Goal: Task Accomplishment & Management: Use online tool/utility

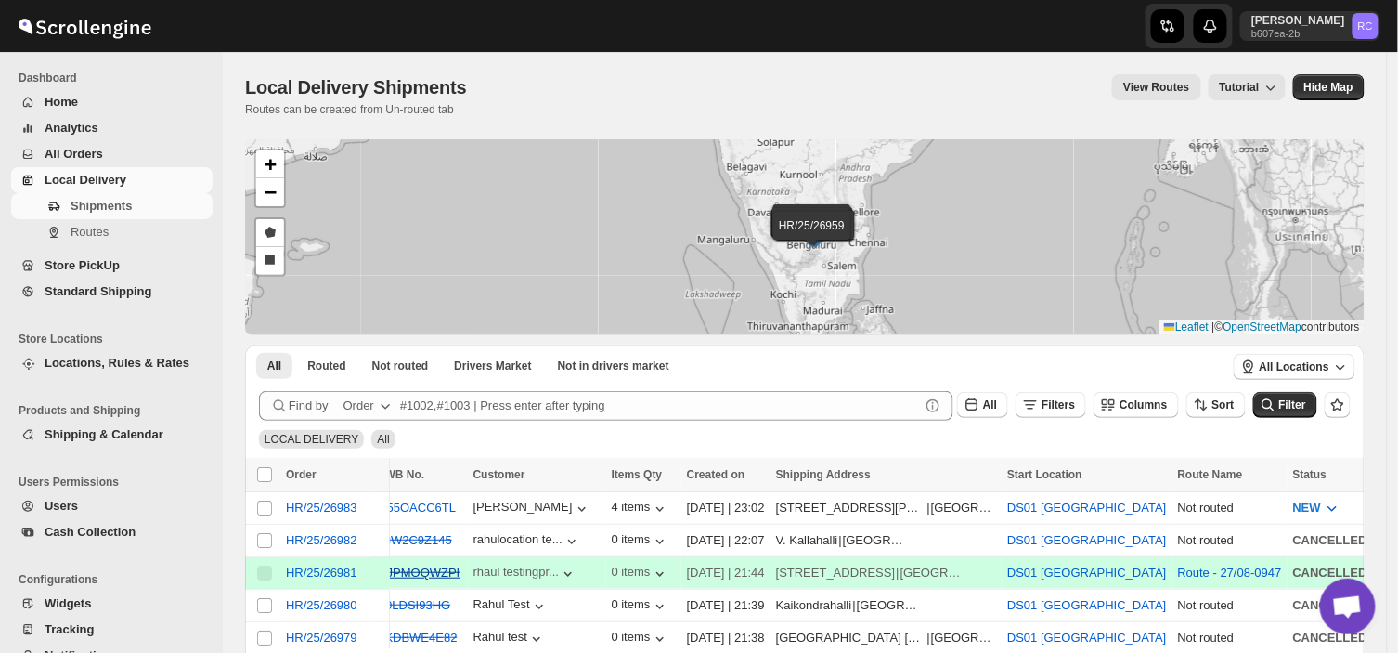
scroll to position [0, 19]
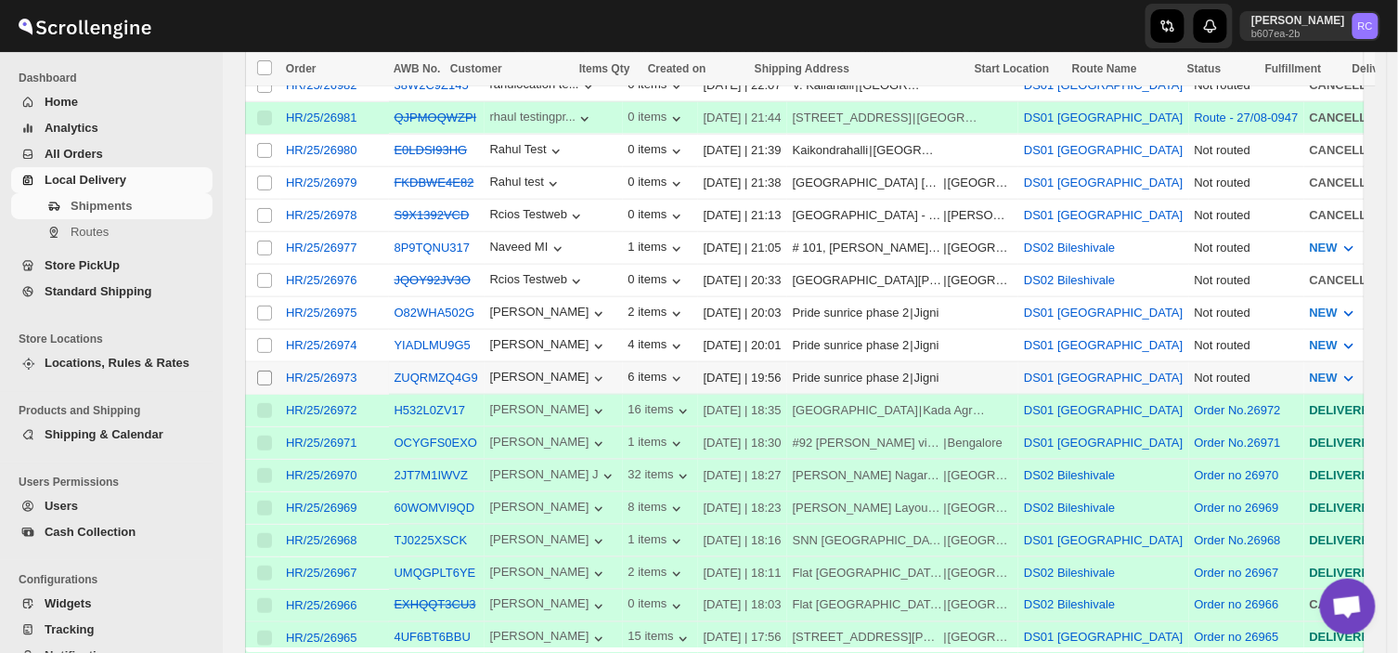
click at [260, 370] on input "Select shipment" at bounding box center [264, 377] width 15 height 15
checkbox input "true"
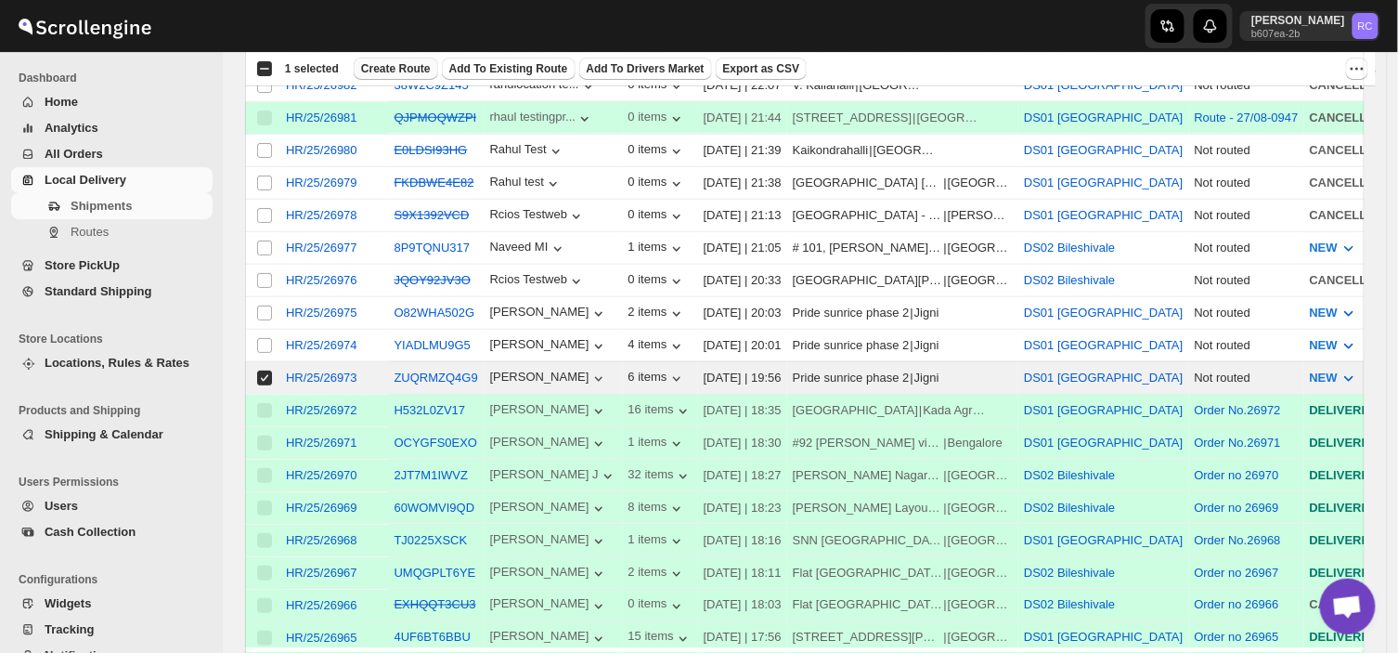
click at [382, 61] on span "Create Route" at bounding box center [396, 68] width 70 height 15
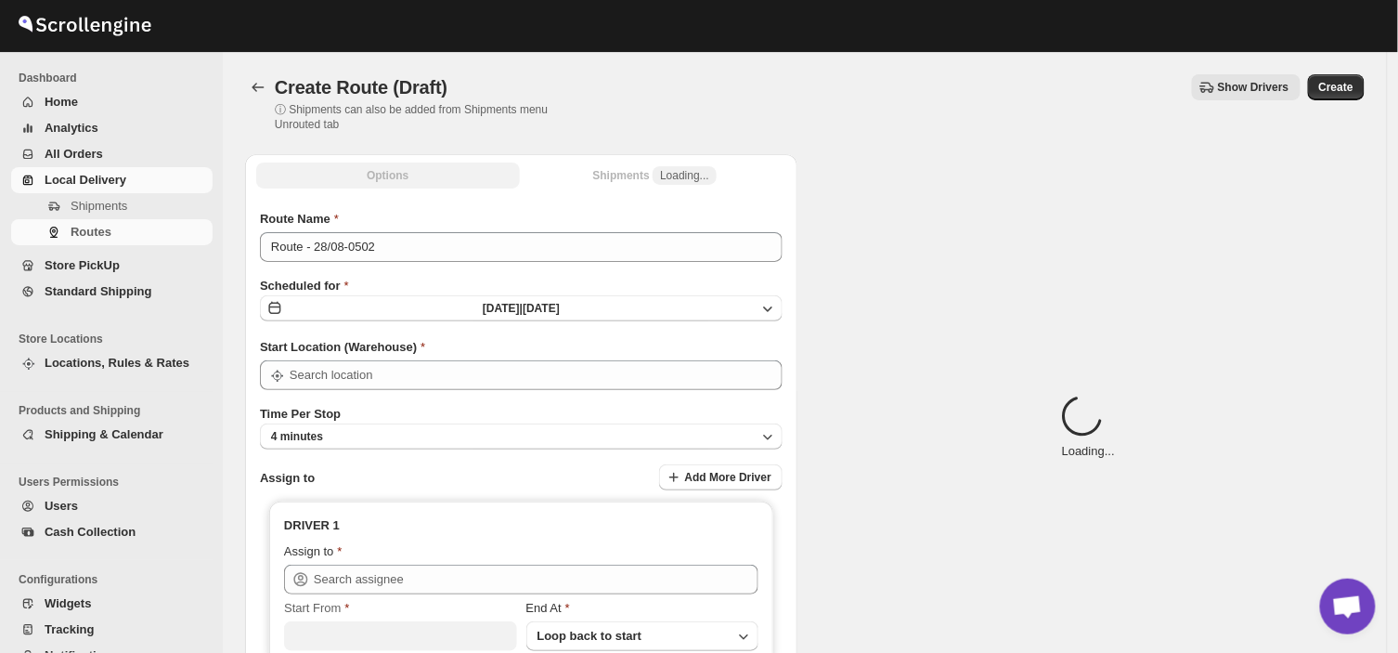
type input "DS01 [GEOGRAPHIC_DATA]"
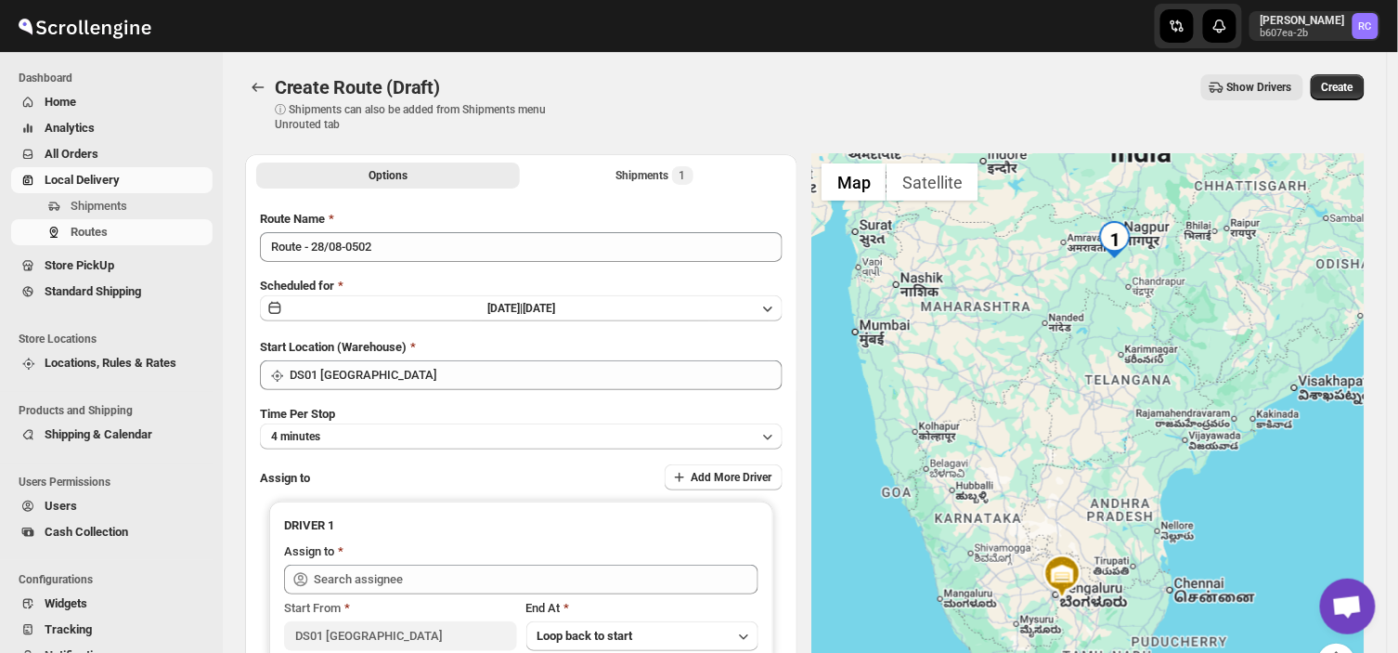
click at [387, 262] on div "Route Name Route - 28/08-0502 Scheduled for [DATE] | [DATE] Start Location (War…" at bounding box center [521, 459] width 523 height 498
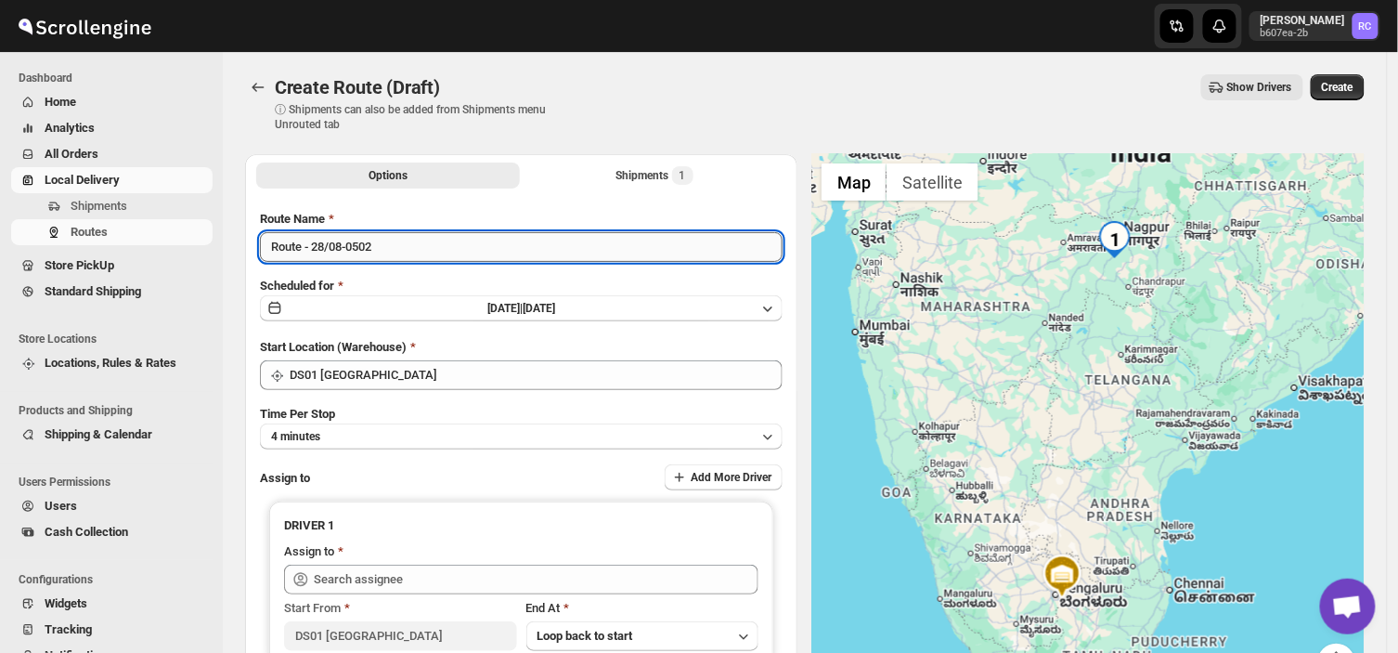
click at [382, 252] on input "Route - 28/08-0502" at bounding box center [521, 247] width 523 height 30
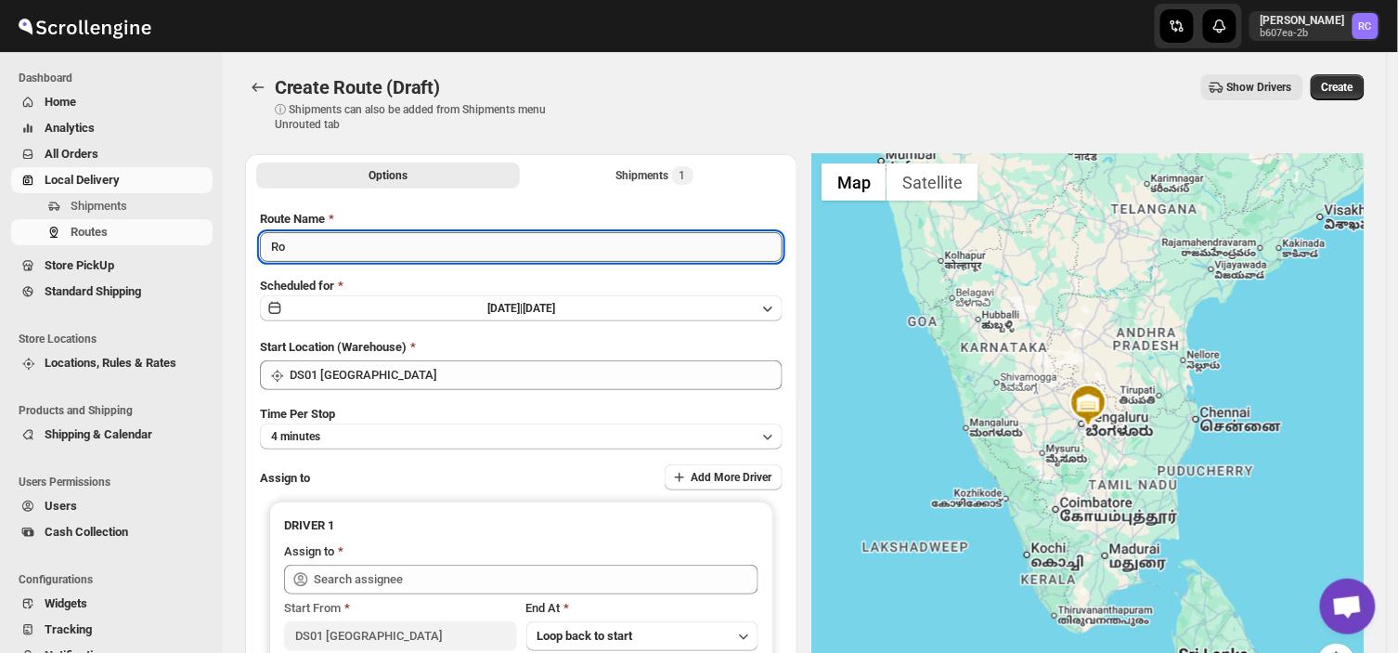
type input "R"
type input "Order no 26973"
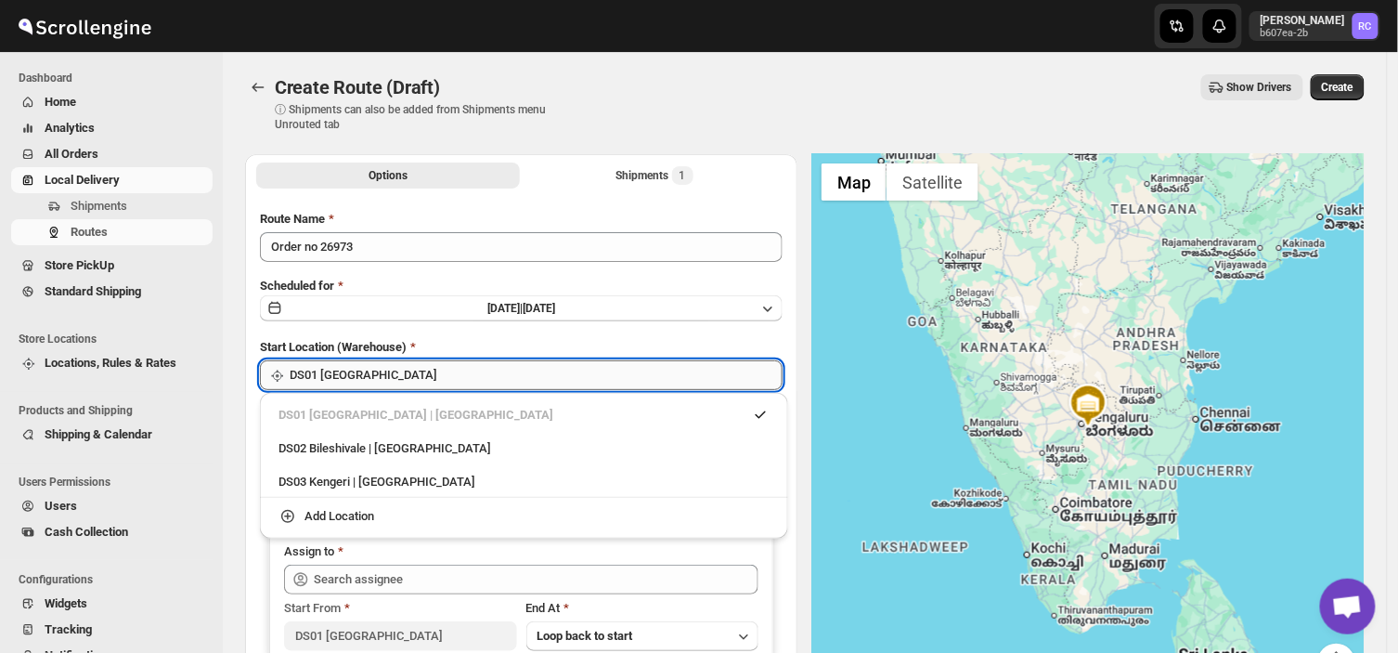
click at [381, 372] on input "DS01 [GEOGRAPHIC_DATA]" at bounding box center [536, 375] width 493 height 30
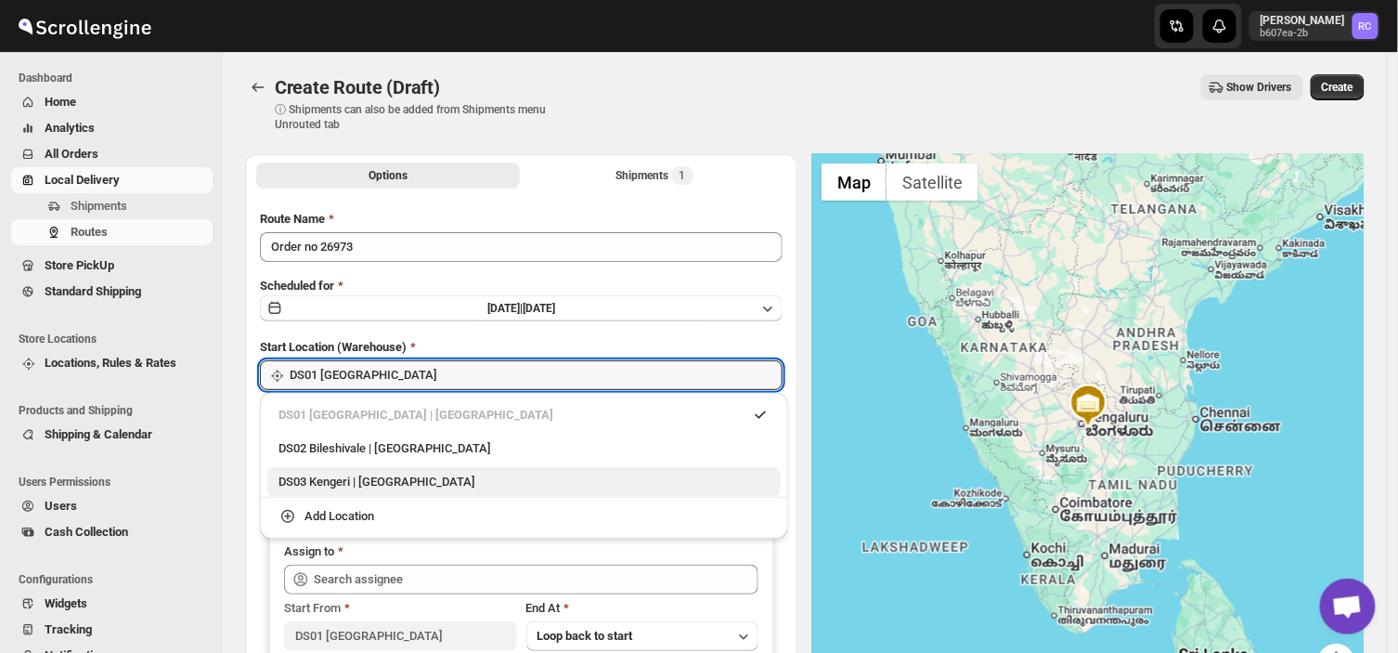
click at [328, 489] on div "DS03 Kengeri | [GEOGRAPHIC_DATA]" at bounding box center [523, 482] width 491 height 19
type input "DS03 Kengeri"
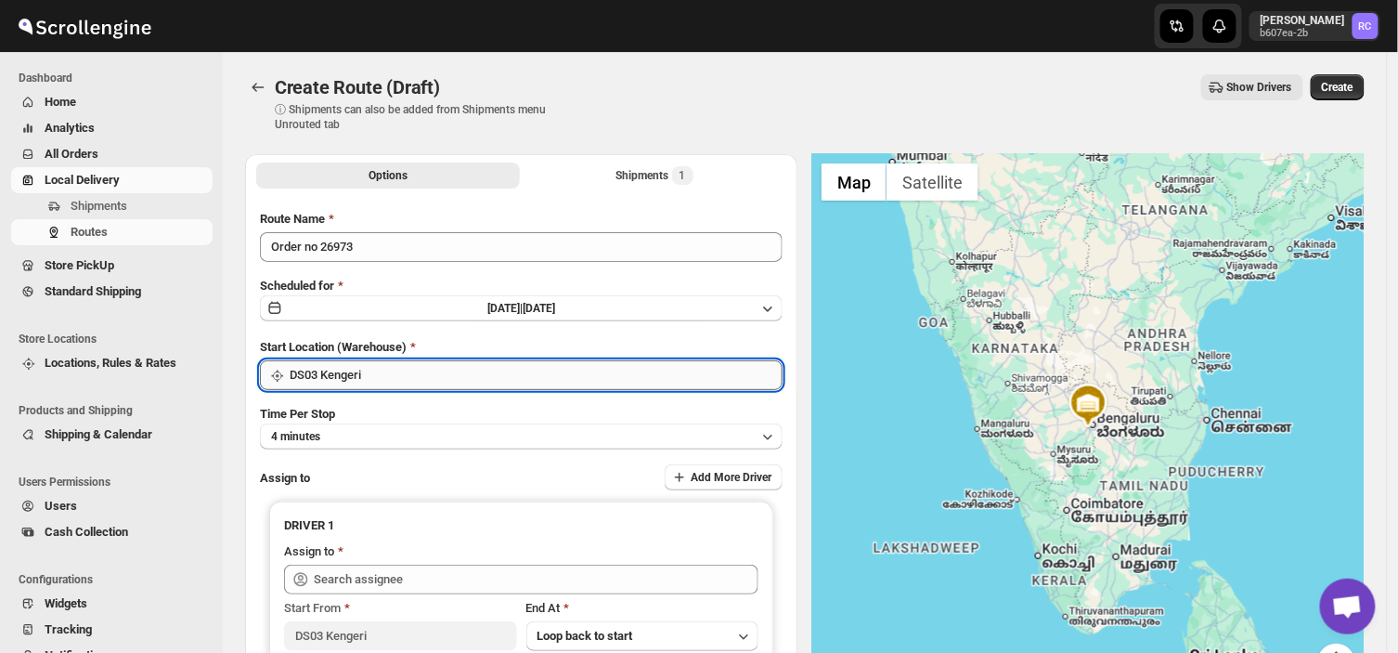
click at [393, 366] on input "DS03 Kengeri" at bounding box center [536, 375] width 493 height 30
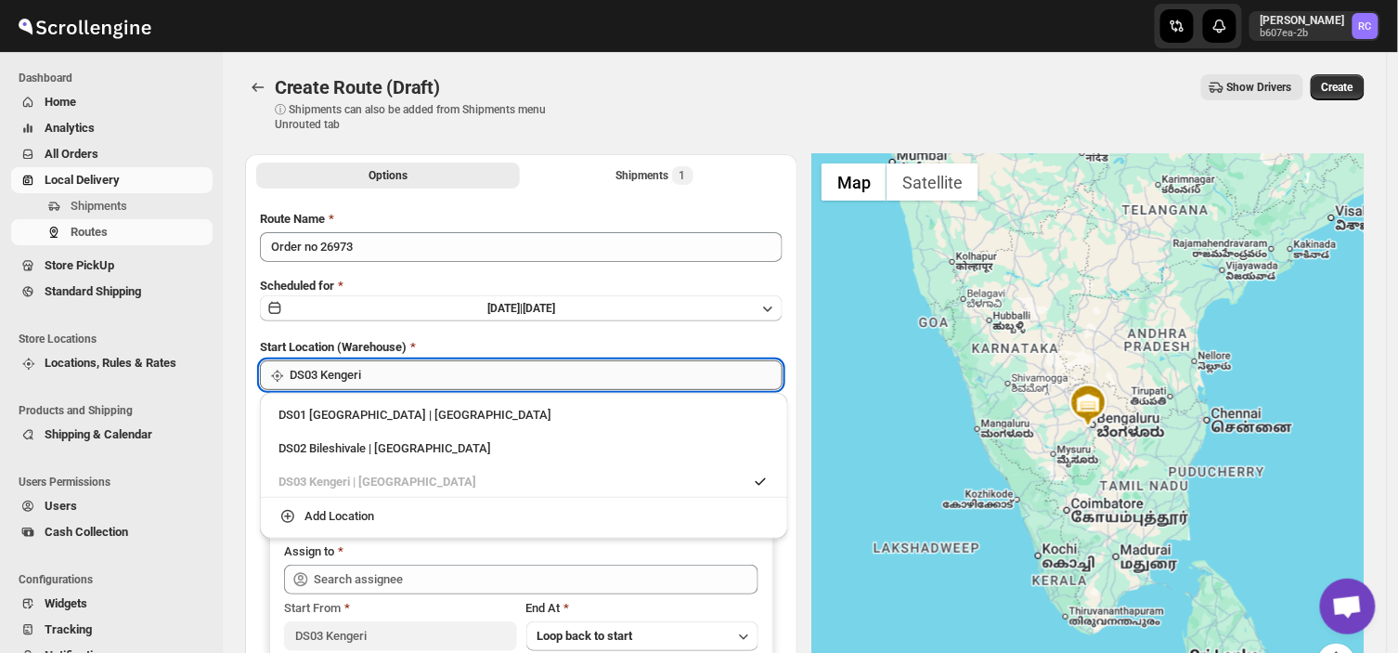
click at [374, 374] on input "DS03 Kengeri" at bounding box center [536, 375] width 493 height 30
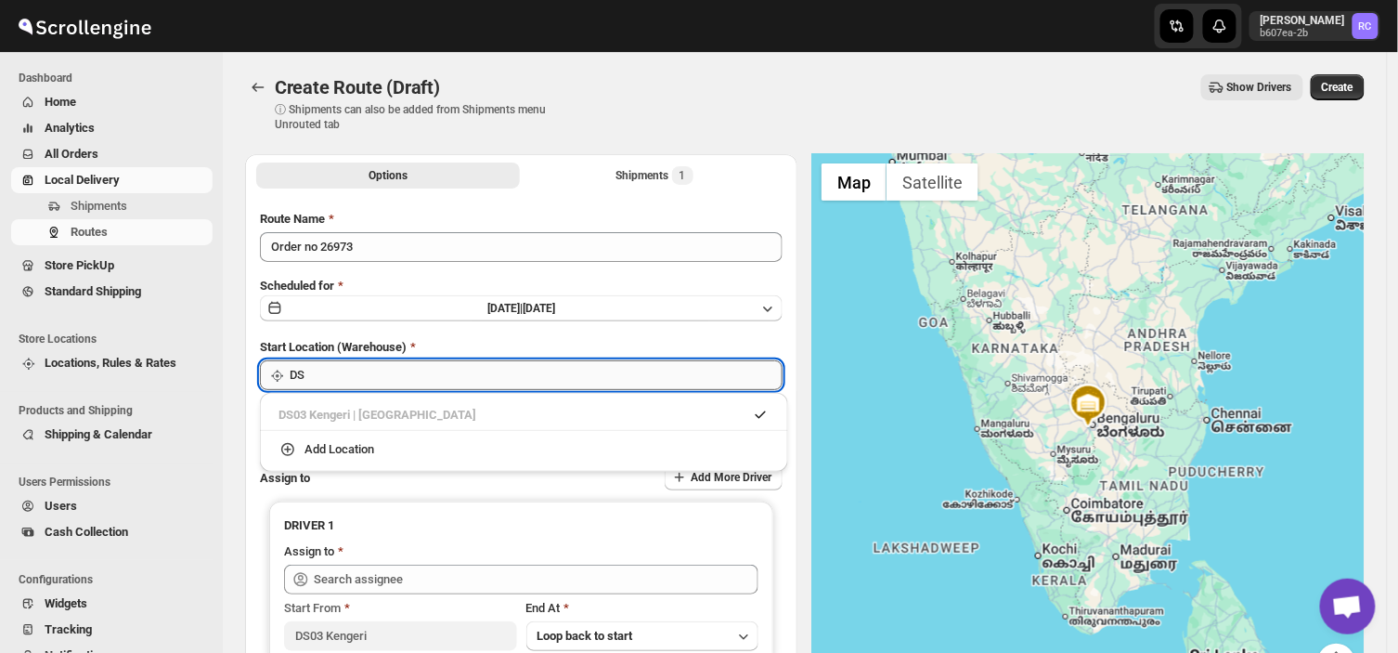
type input "D"
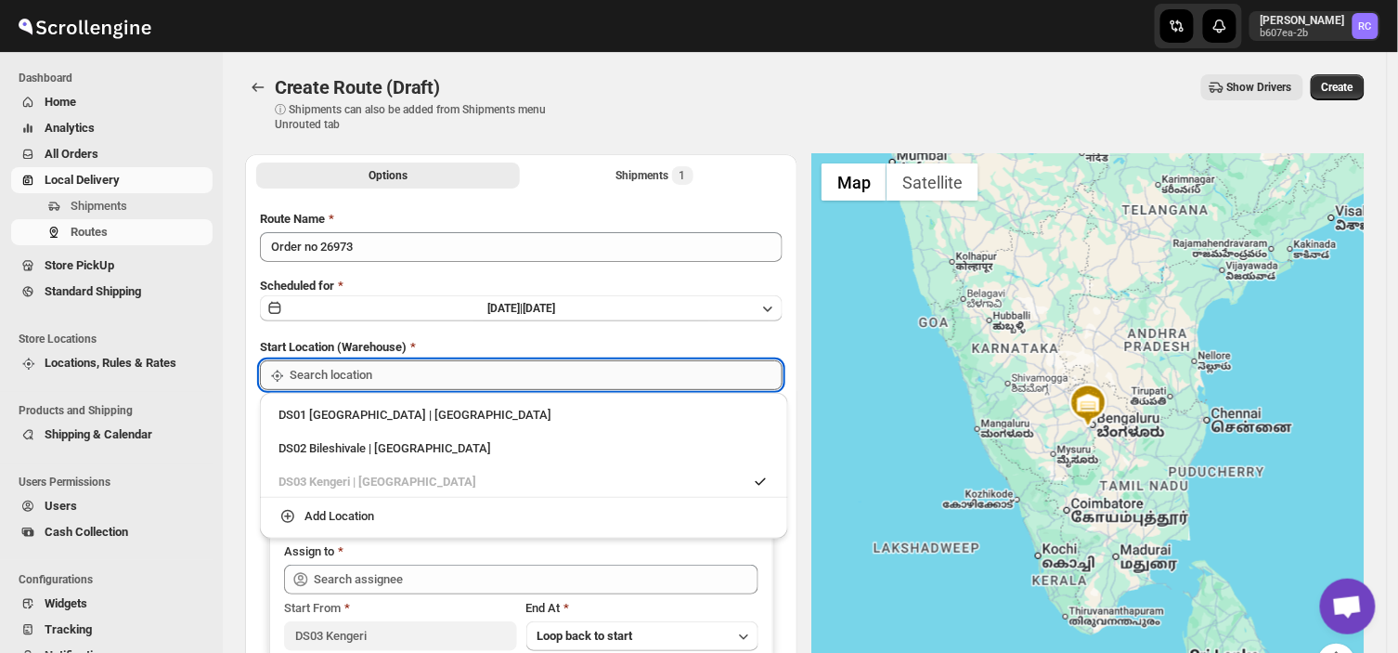
click at [441, 373] on input "Start Location (Warehouse)" at bounding box center [536, 375] width 493 height 30
click at [342, 478] on div "DS03 Kengeri | [GEOGRAPHIC_DATA]" at bounding box center [523, 482] width 491 height 19
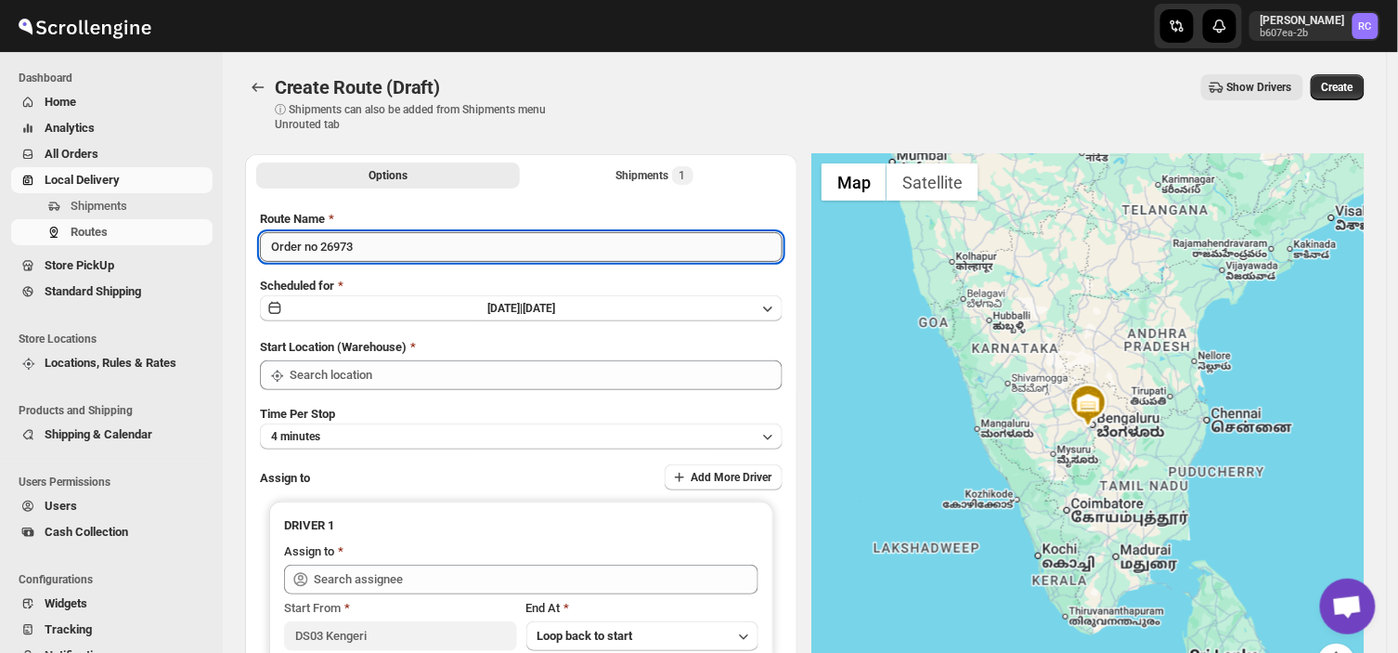
click at [362, 239] on input "Order no 26973" at bounding box center [521, 247] width 523 height 30
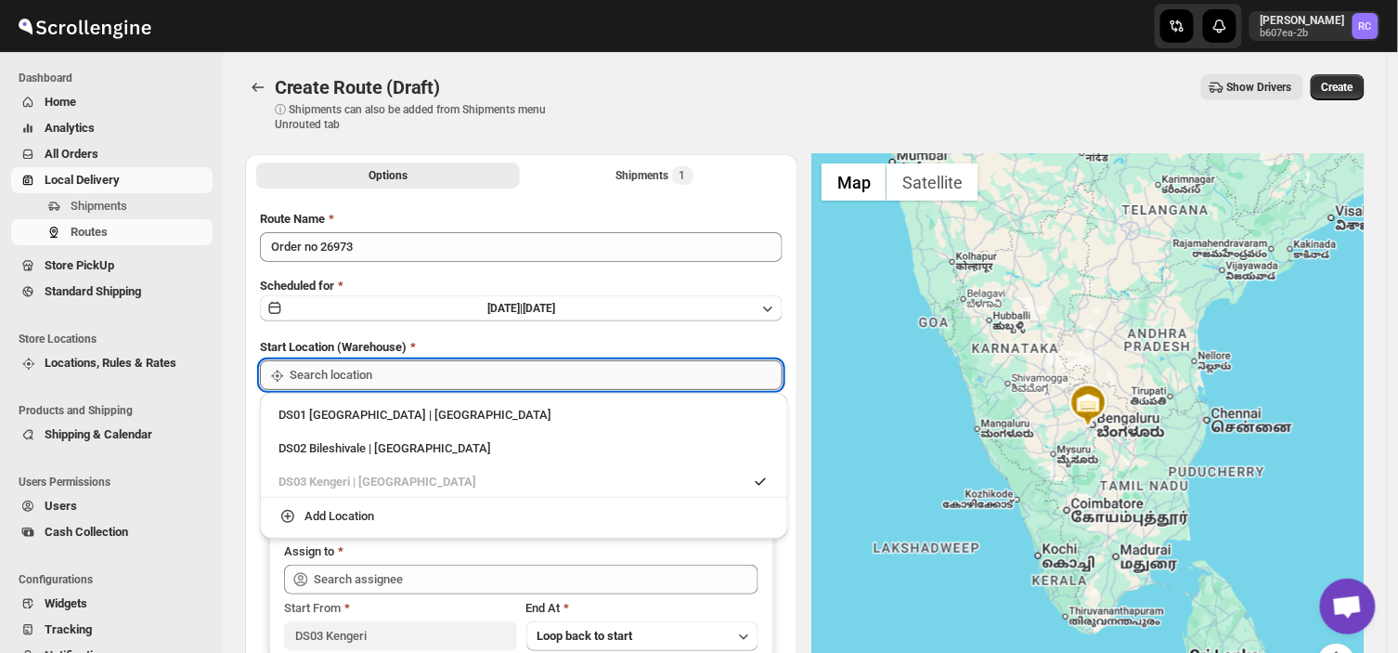
click at [393, 366] on input "Start Location (Warehouse)" at bounding box center [536, 375] width 493 height 30
click at [429, 474] on div "DS03 Kengeri | [GEOGRAPHIC_DATA]" at bounding box center [523, 482] width 491 height 19
click at [382, 382] on input "Start Location (Warehouse)" at bounding box center [536, 375] width 493 height 30
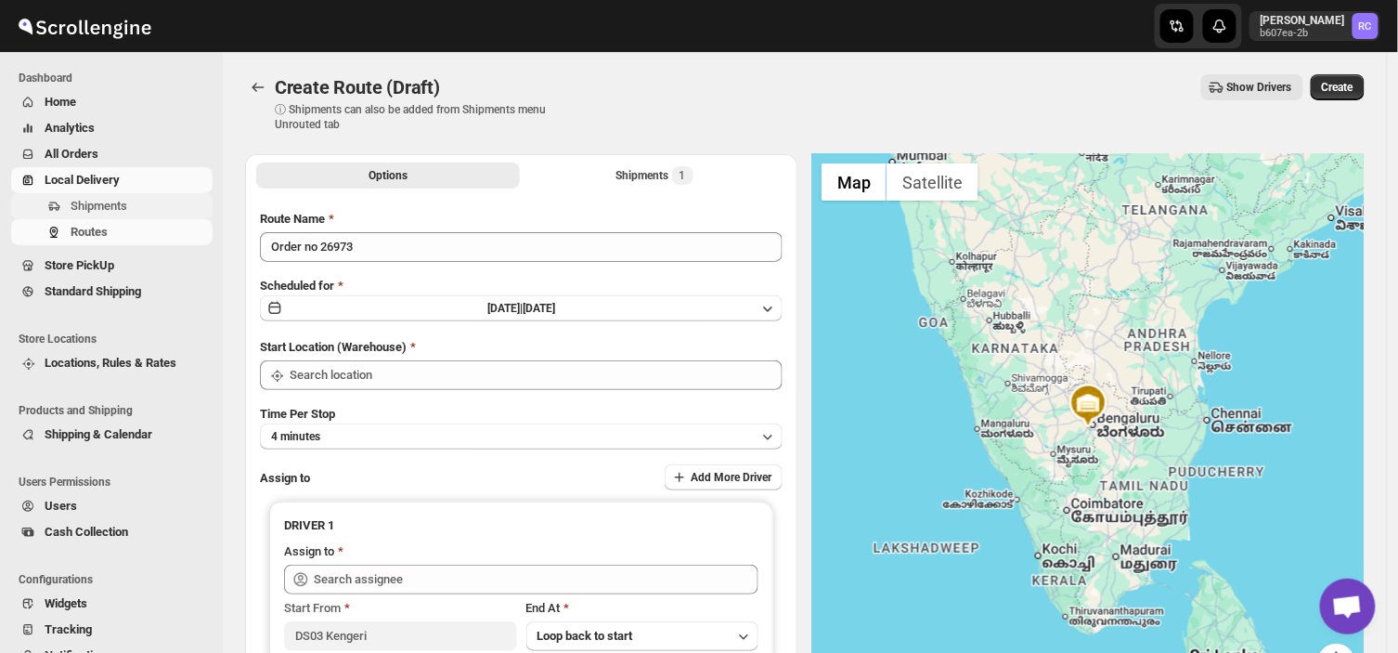
click at [122, 202] on span "Shipments" at bounding box center [99, 206] width 57 height 14
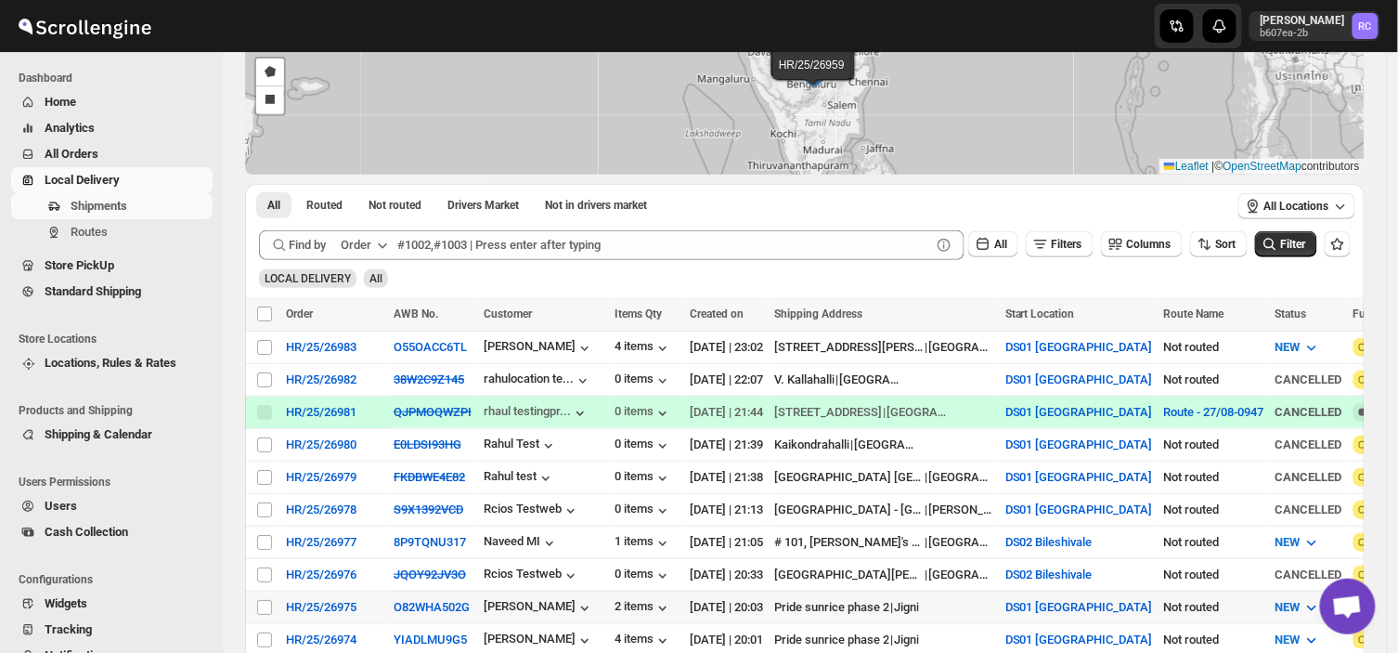
scroll to position [160, 0]
drag, startPoint x: 545, startPoint y: 589, endPoint x: 549, endPoint y: 494, distance: 94.8
click at [189, 553] on ul "Users Permissions Users Cash Collection" at bounding box center [107, 510] width 214 height 97
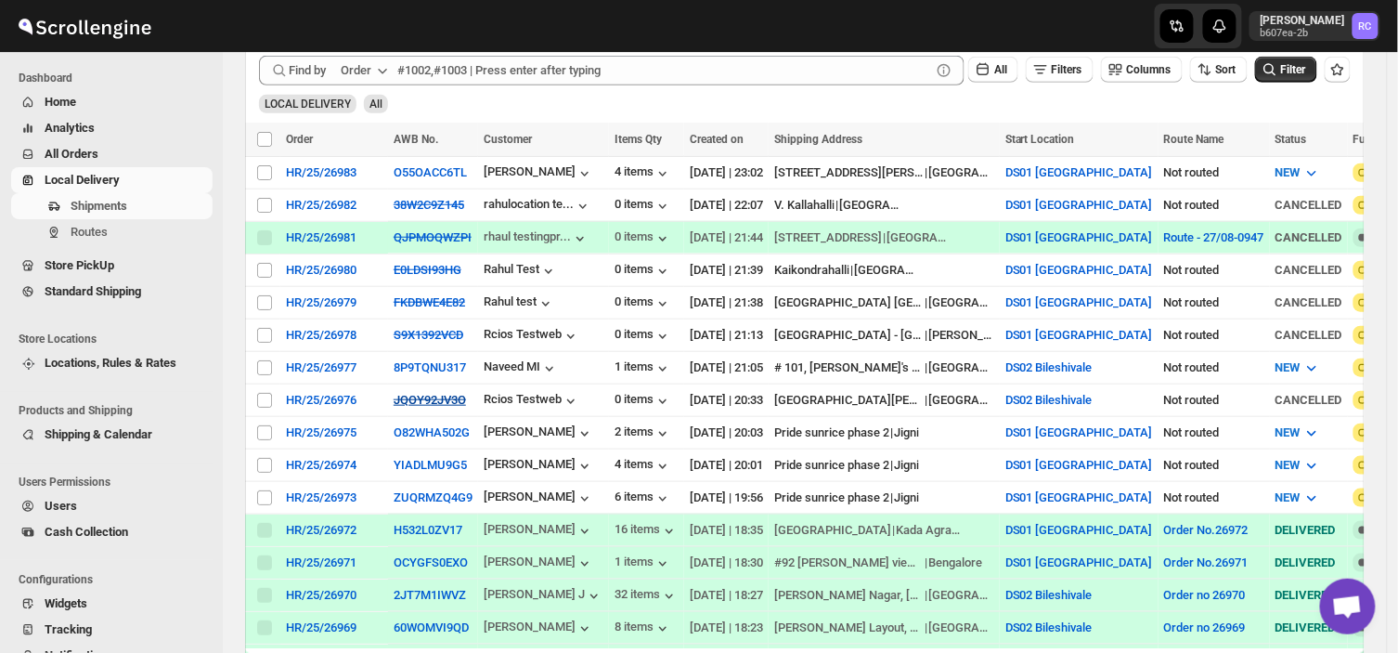
scroll to position [376, 0]
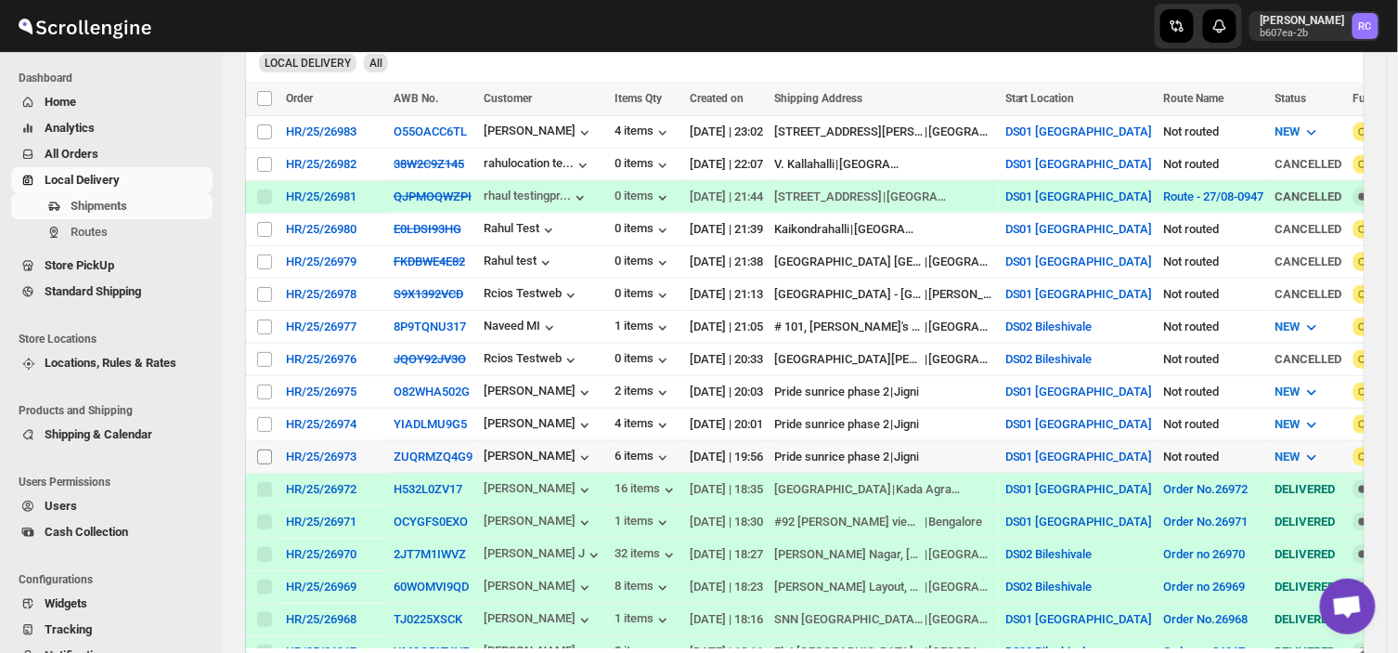
click at [263, 449] on input "Select shipment" at bounding box center [264, 456] width 15 height 15
checkbox input "true"
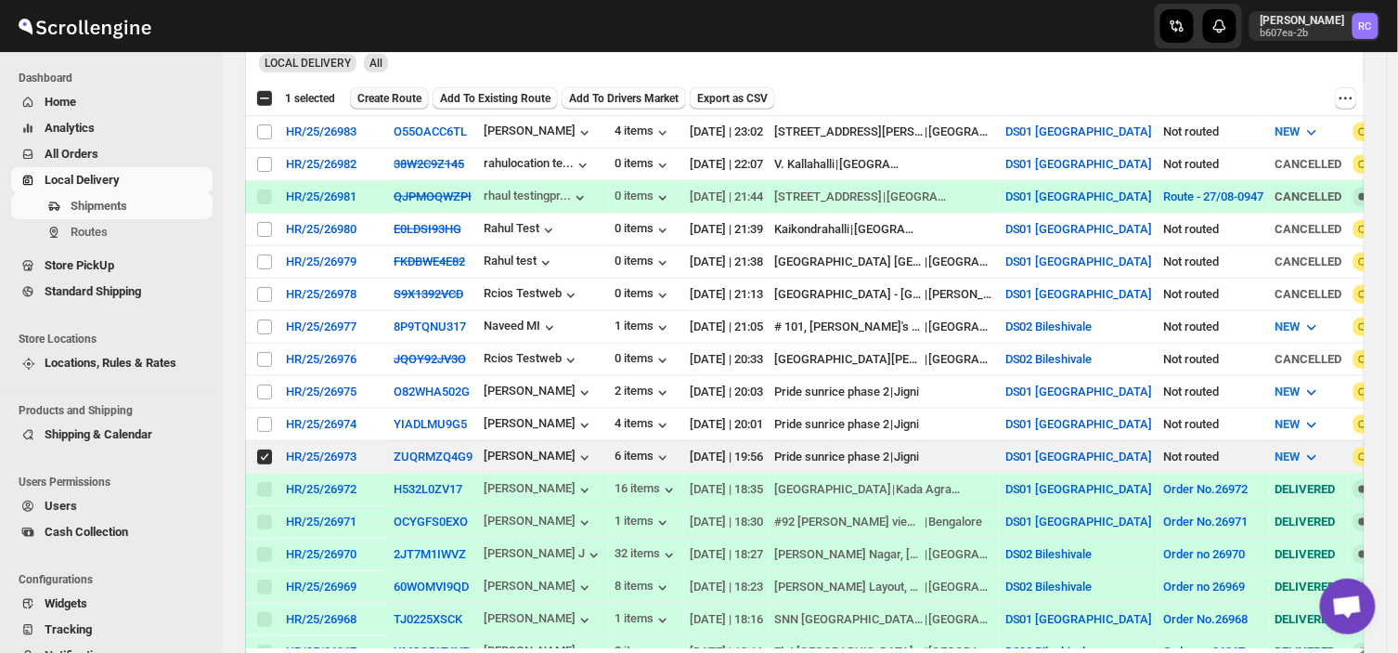
click at [375, 91] on span "Create Route" at bounding box center [389, 98] width 64 height 15
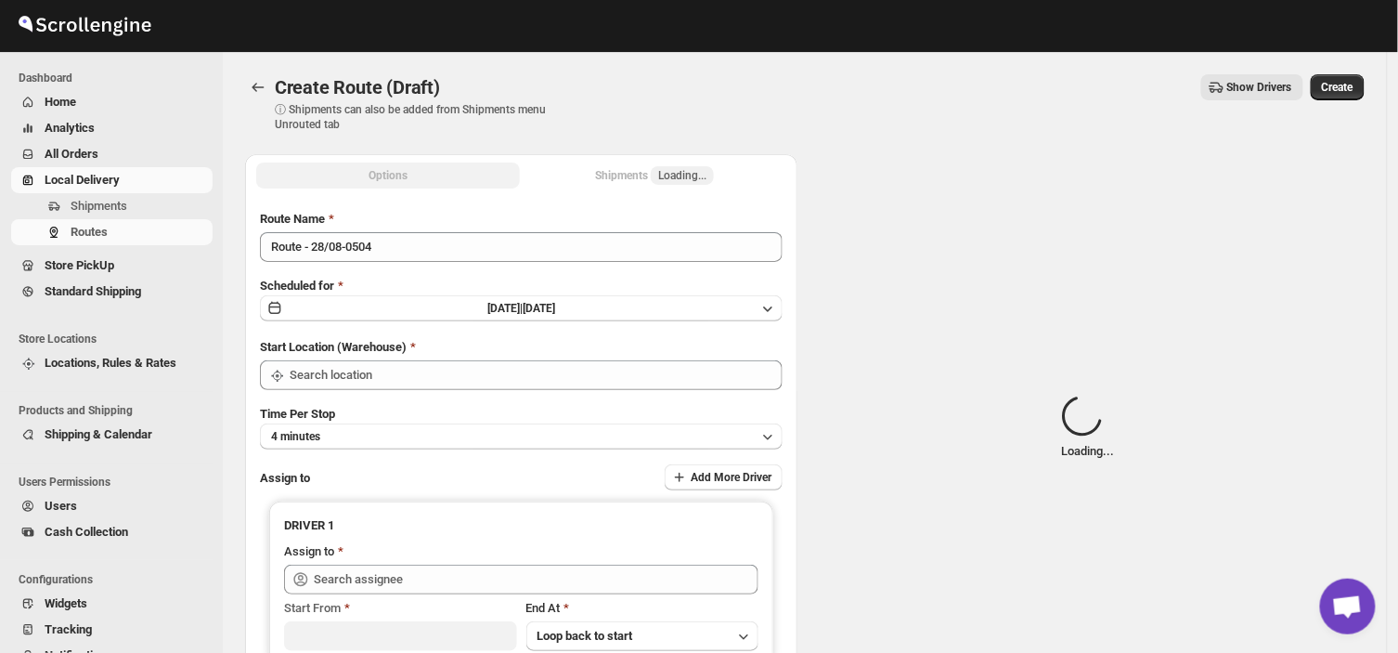
type input "DS01 [GEOGRAPHIC_DATA]"
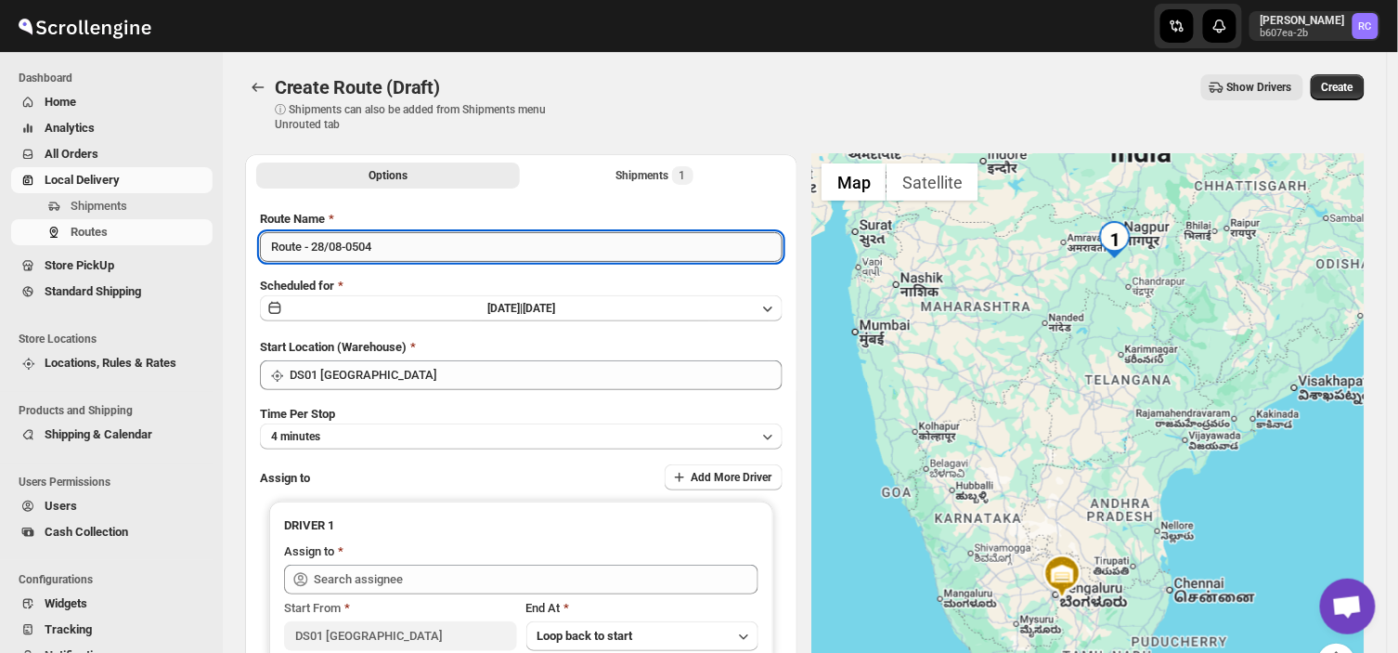
click at [387, 251] on input "Route - 28/08-0504" at bounding box center [521, 247] width 523 height 30
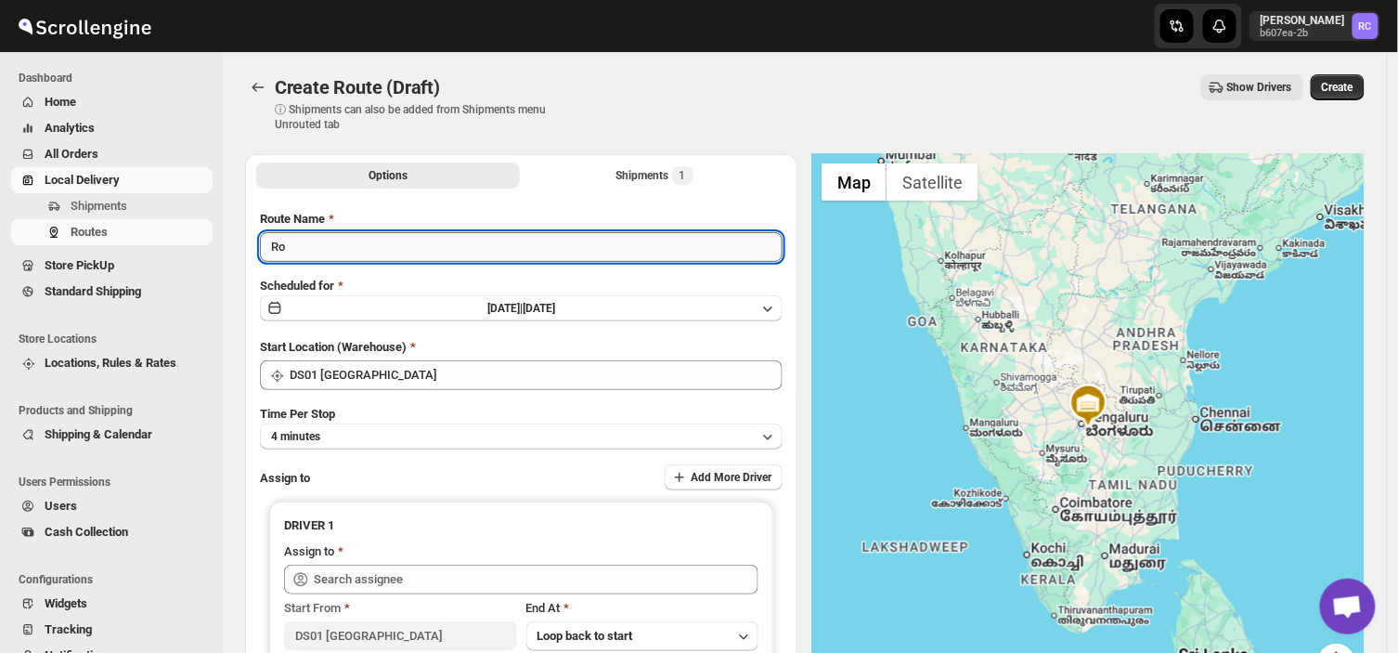
type input "R"
type input "Order no 26973"
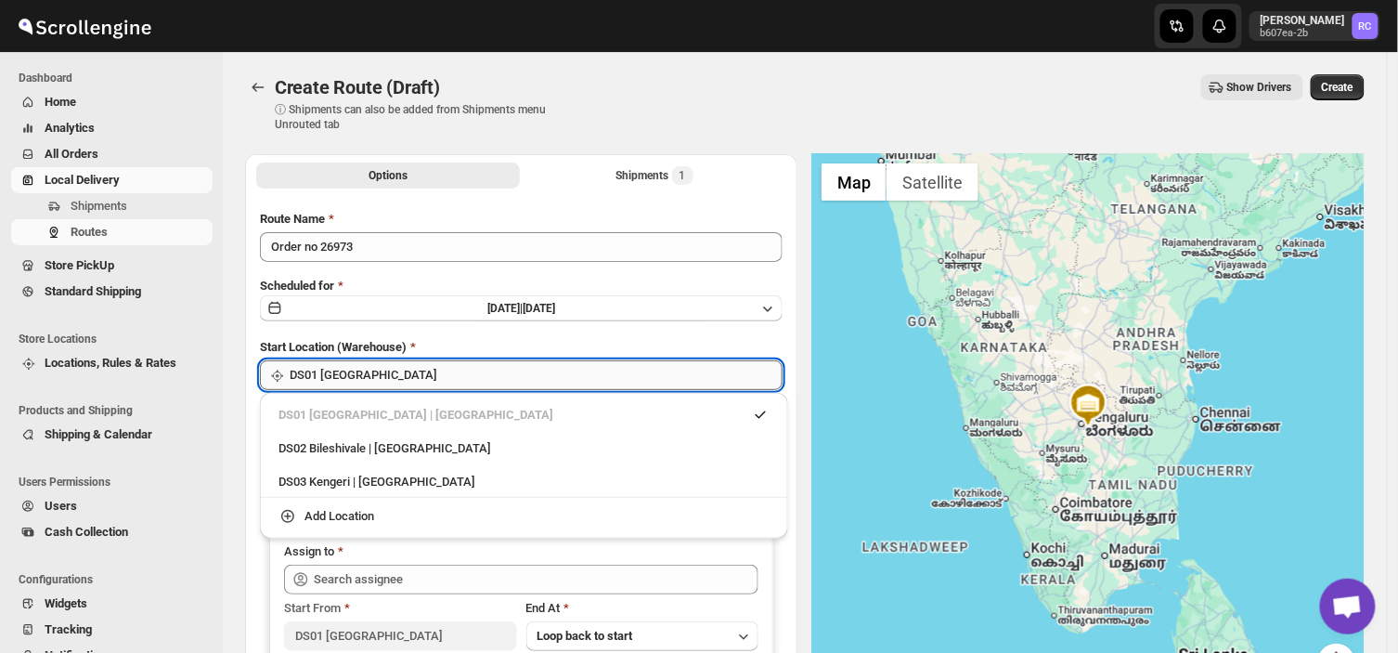
click at [387, 373] on input "DS01 [GEOGRAPHIC_DATA]" at bounding box center [536, 375] width 493 height 30
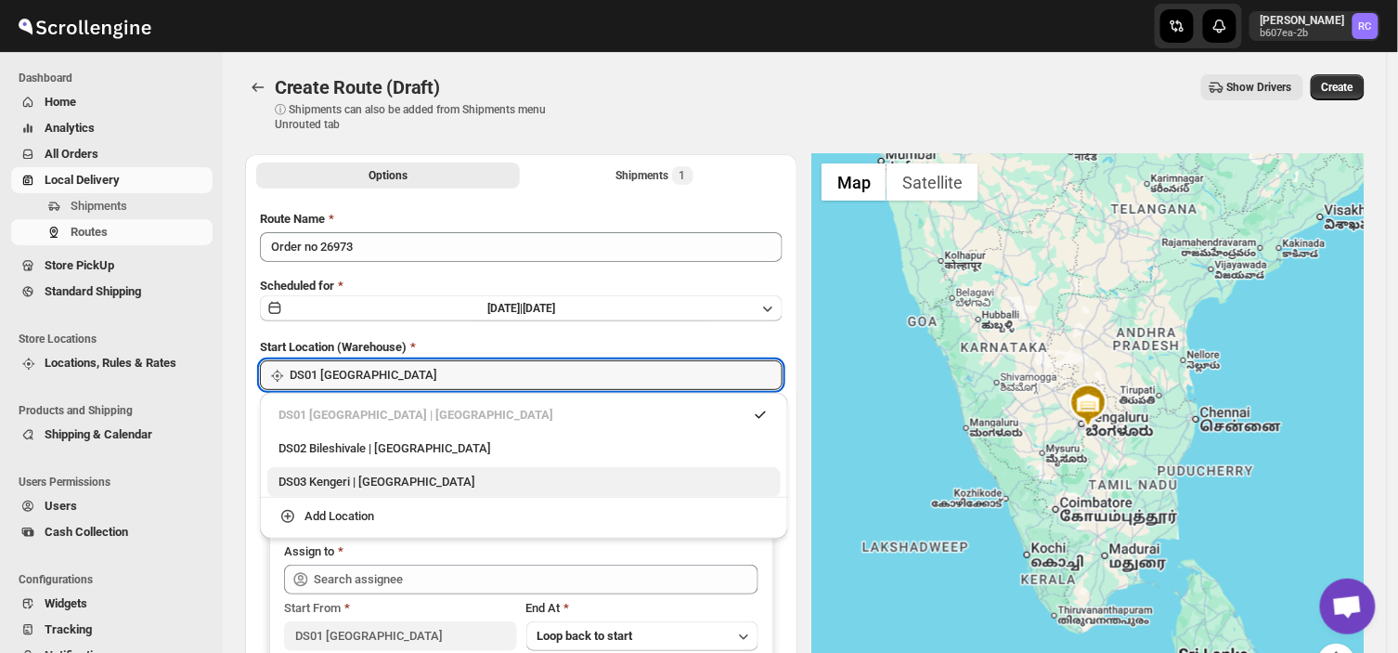
click at [432, 486] on div "DS03 Kengeri | [GEOGRAPHIC_DATA]" at bounding box center [523, 482] width 491 height 19
type input "DS03 Kengeri"
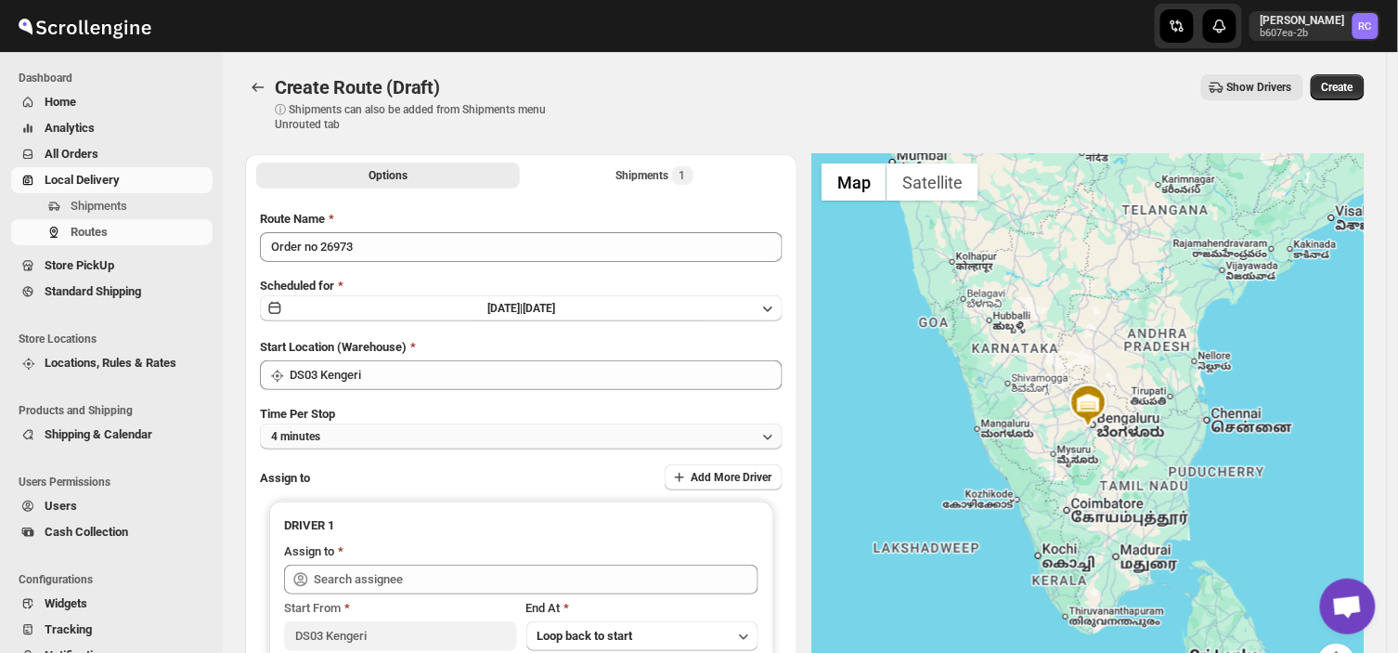
click at [374, 434] on button "4 minutes" at bounding box center [521, 436] width 523 height 26
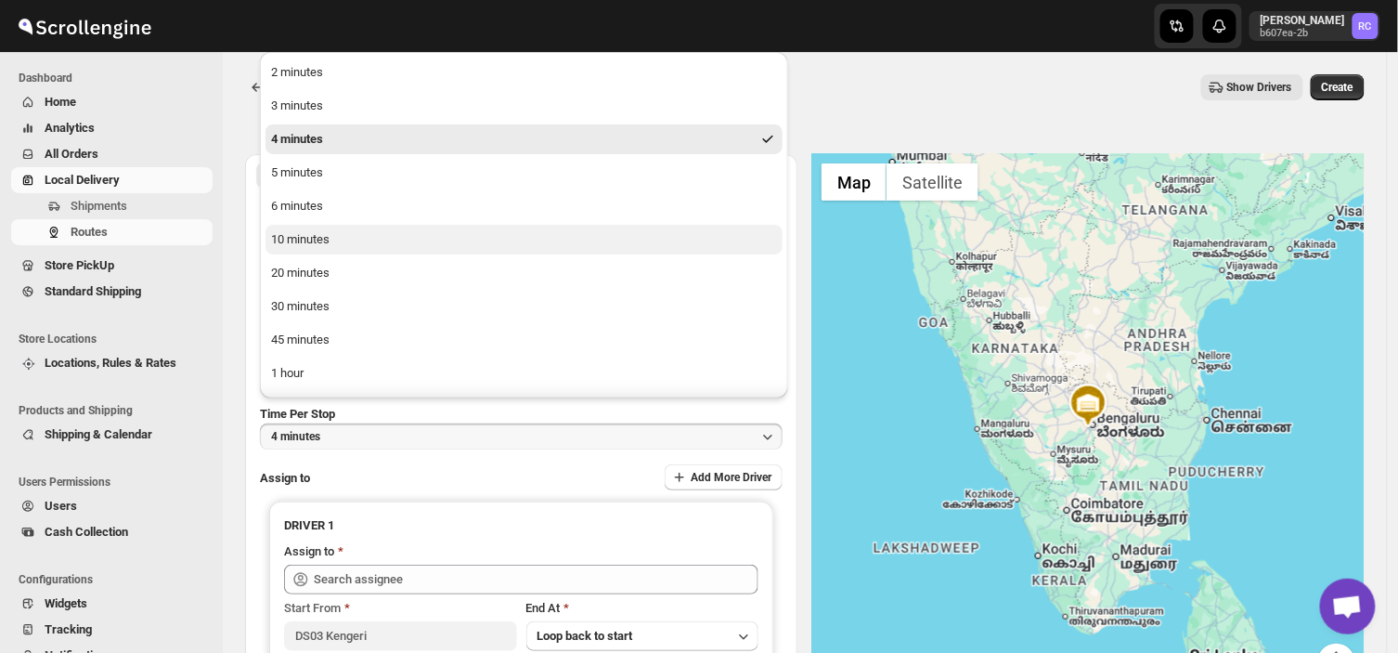
click at [311, 235] on div "10 minutes" at bounding box center [300, 239] width 58 height 19
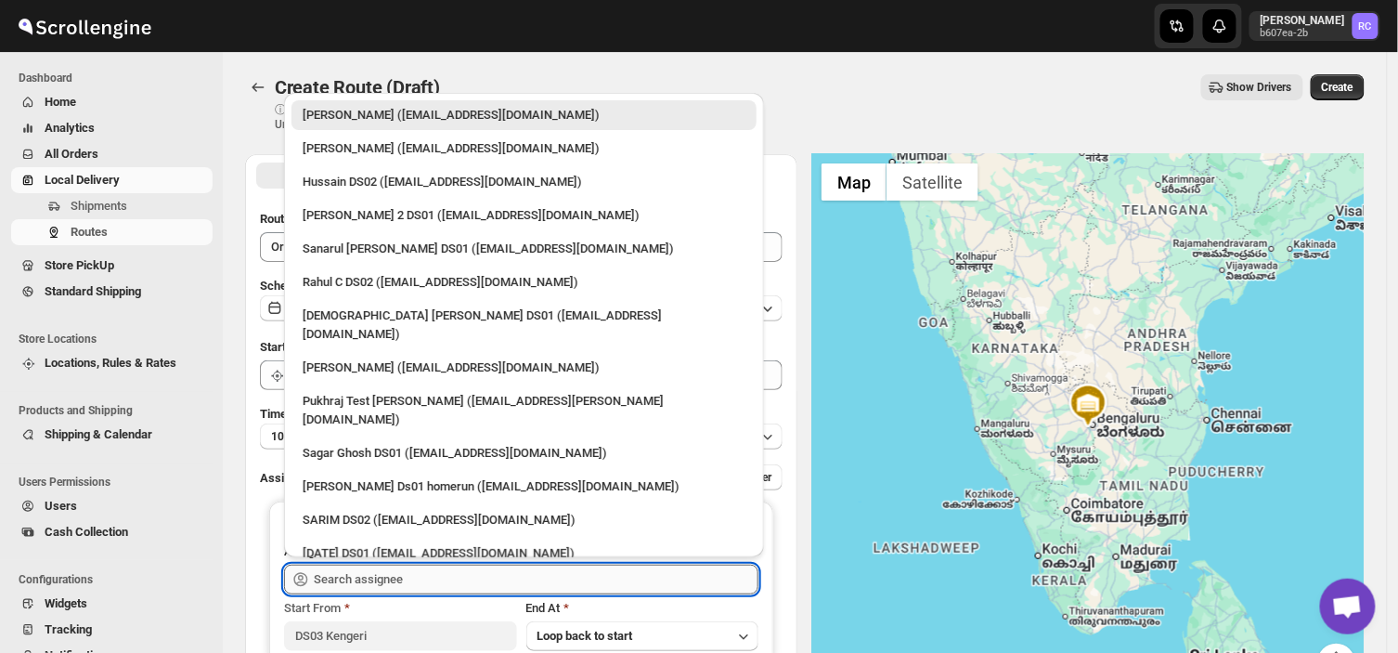
click at [424, 586] on input "text" at bounding box center [536, 579] width 445 height 30
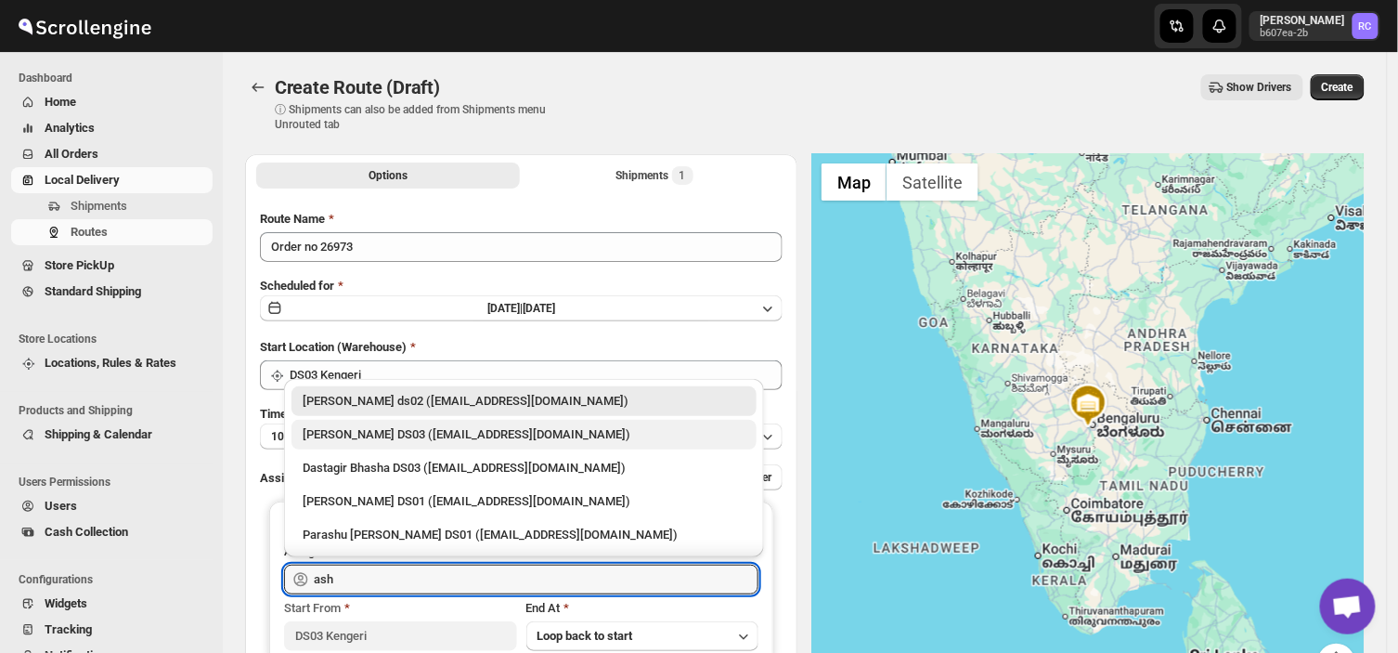
click at [349, 428] on div "[PERSON_NAME] DS03 ([EMAIL_ADDRESS][DOMAIN_NAME])" at bounding box center [524, 434] width 443 height 19
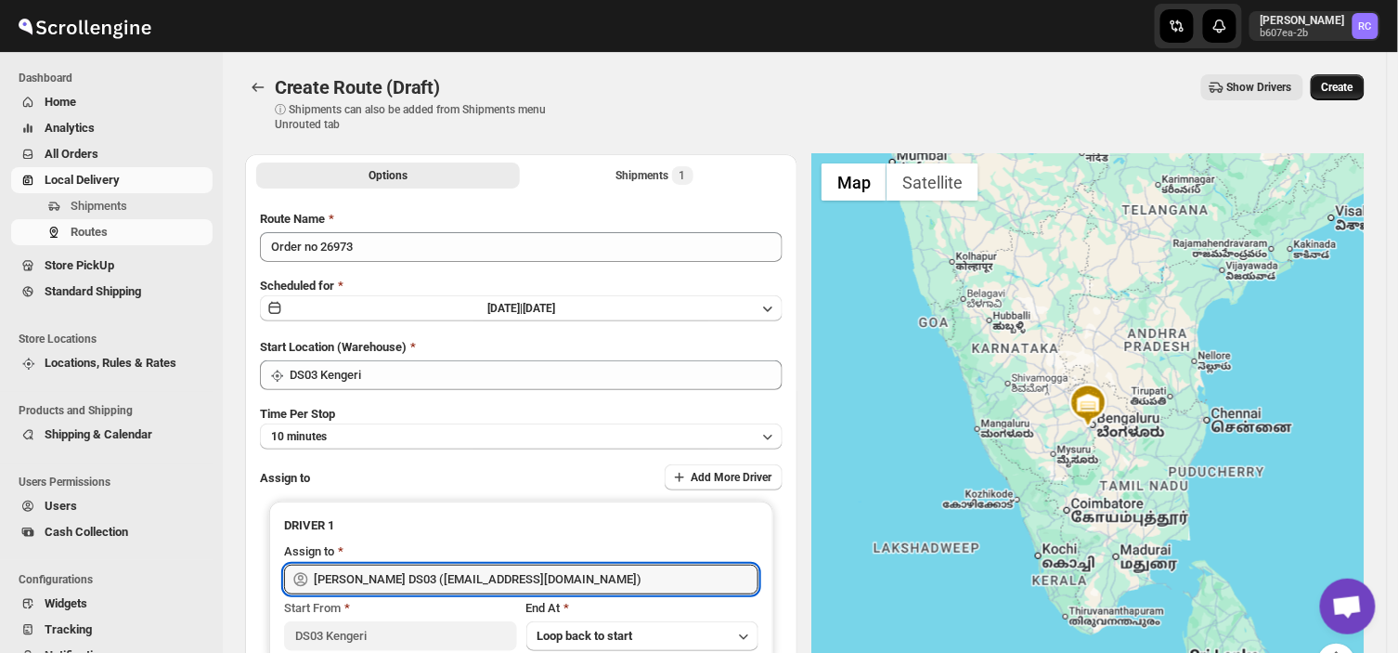
type input "[PERSON_NAME] DS03 ([EMAIL_ADDRESS][DOMAIN_NAME])"
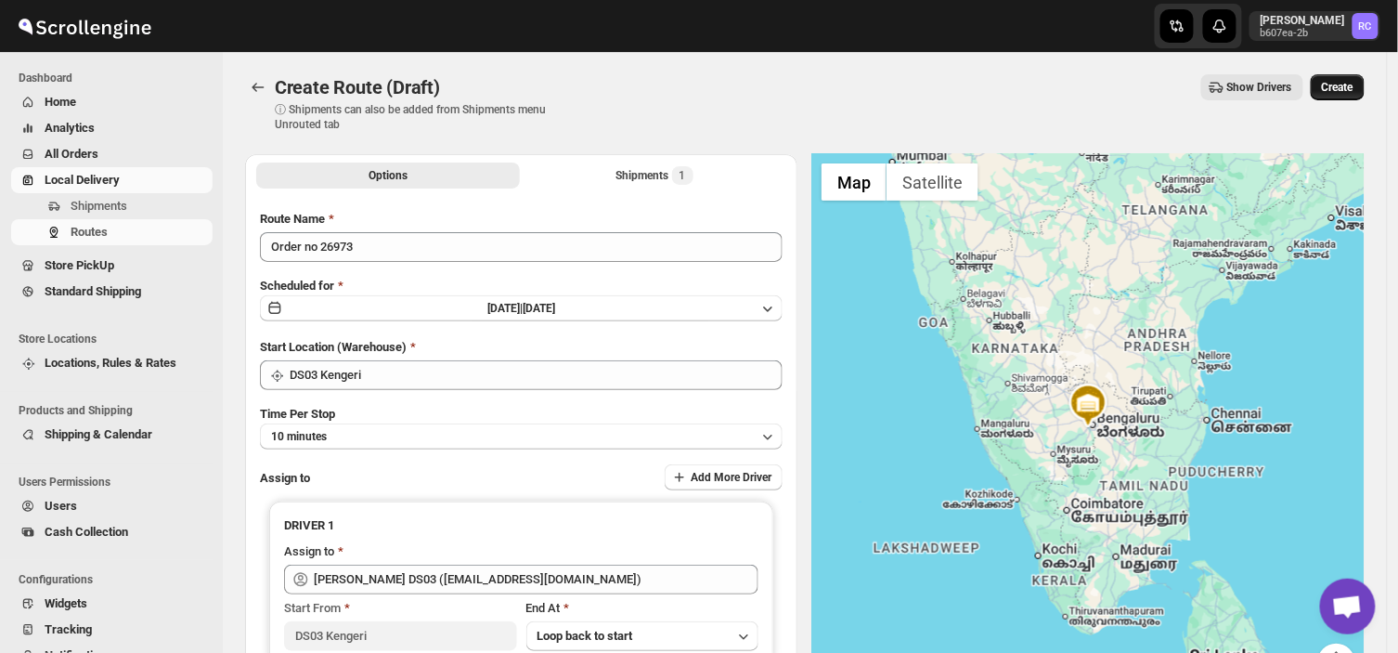
click at [1354, 81] on span "Create" at bounding box center [1338, 87] width 32 height 15
